Goal: Task Accomplishment & Management: Manage account settings

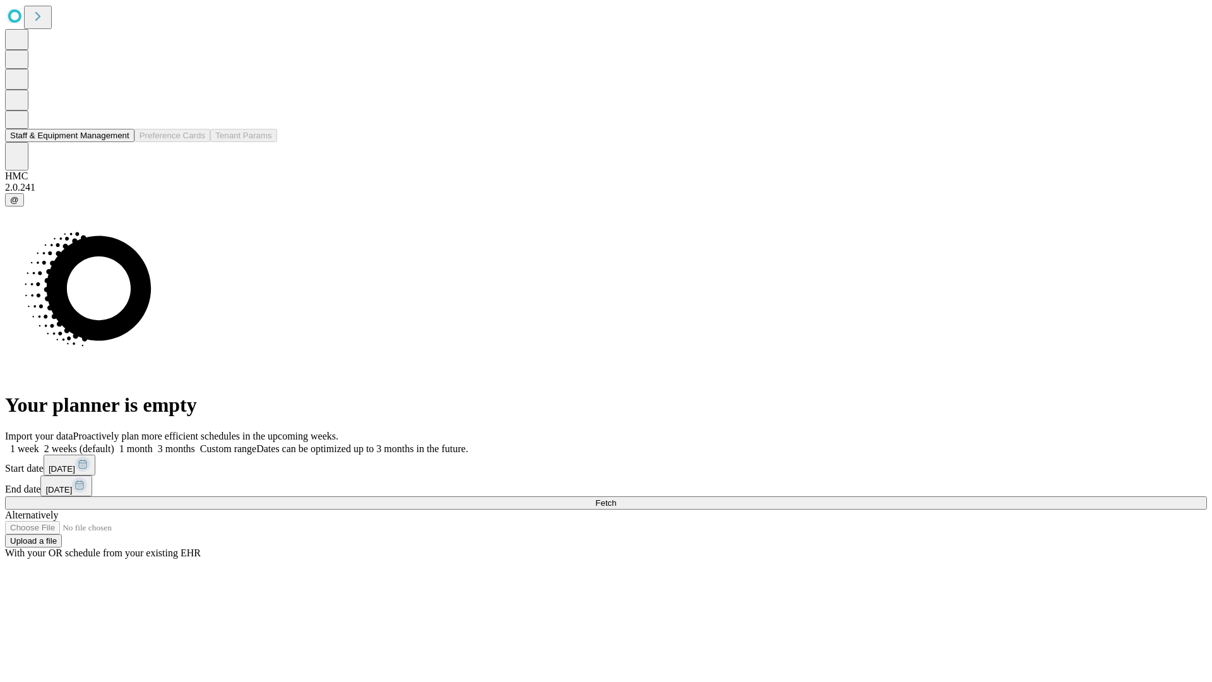
click at [121, 142] on button "Staff & Equipment Management" at bounding box center [69, 135] width 129 height 13
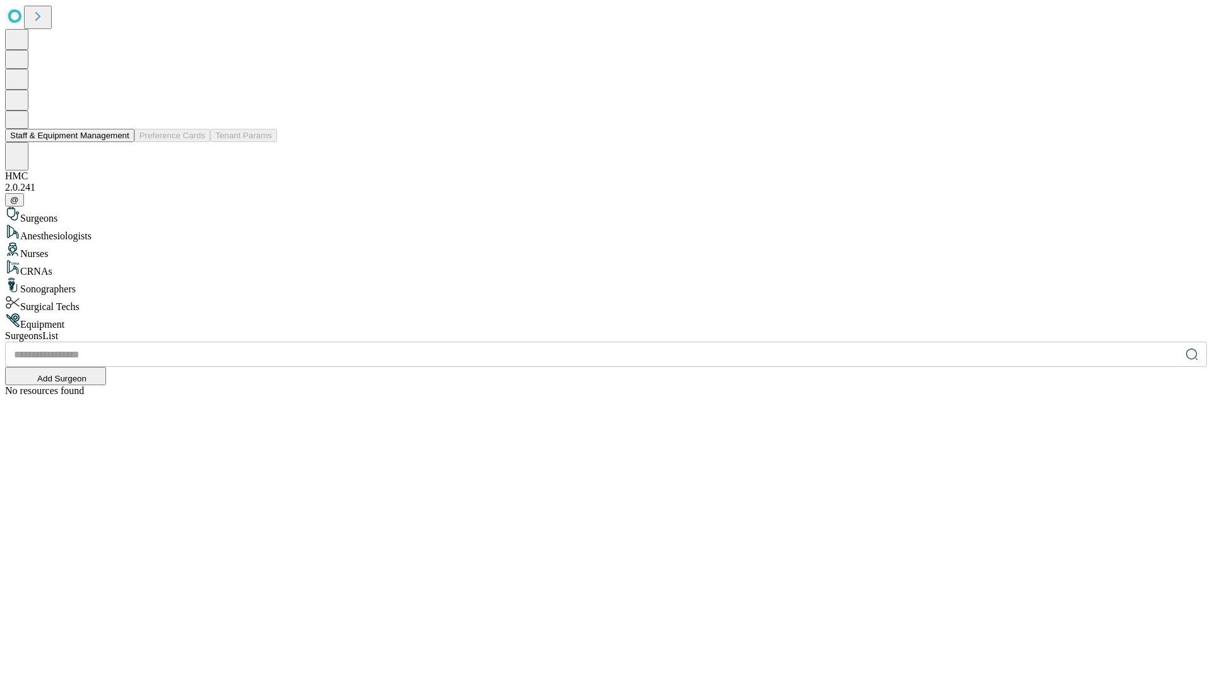
click at [121, 142] on button "Staff & Equipment Management" at bounding box center [69, 135] width 129 height 13
